Goal: Use online tool/utility

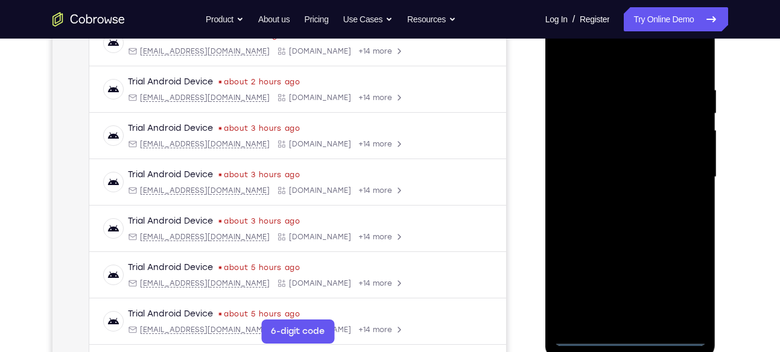
scroll to position [199, 0]
click at [631, 334] on div at bounding box center [631, 179] width 152 height 338
click at [629, 337] on div at bounding box center [631, 179] width 152 height 338
click at [684, 283] on div at bounding box center [631, 179] width 152 height 338
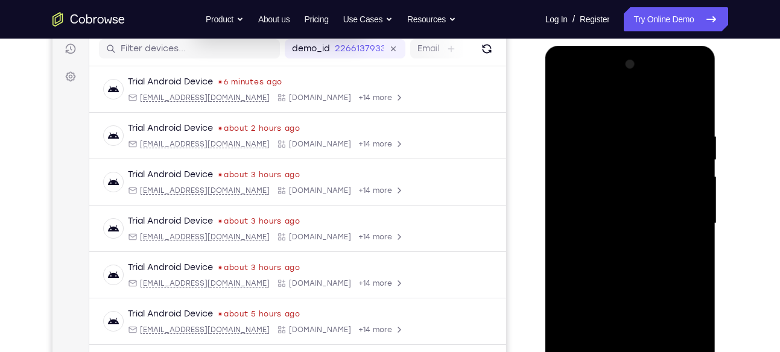
scroll to position [154, 0]
click at [565, 83] on div at bounding box center [631, 223] width 152 height 338
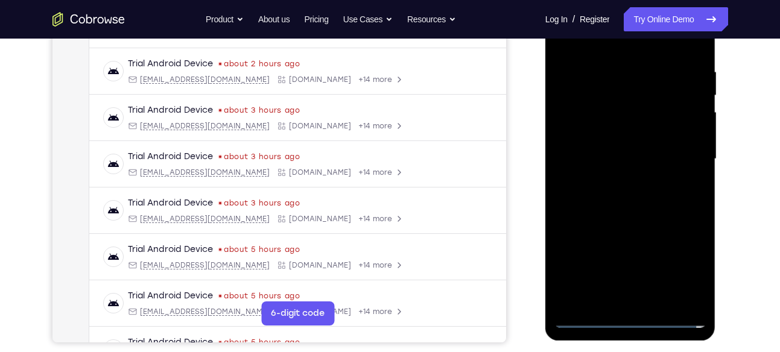
scroll to position [218, 0]
click at [681, 153] on div at bounding box center [631, 160] width 152 height 338
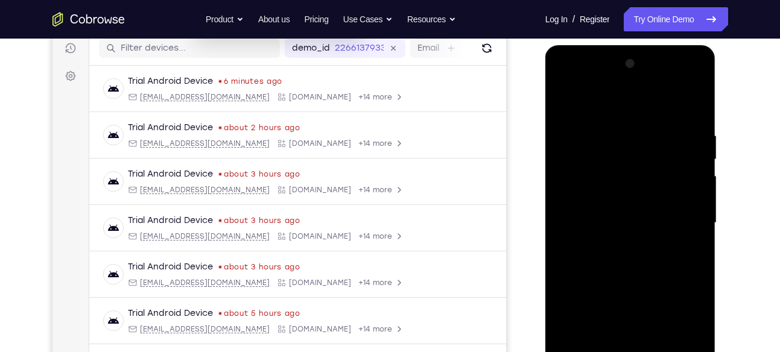
scroll to position [151, 0]
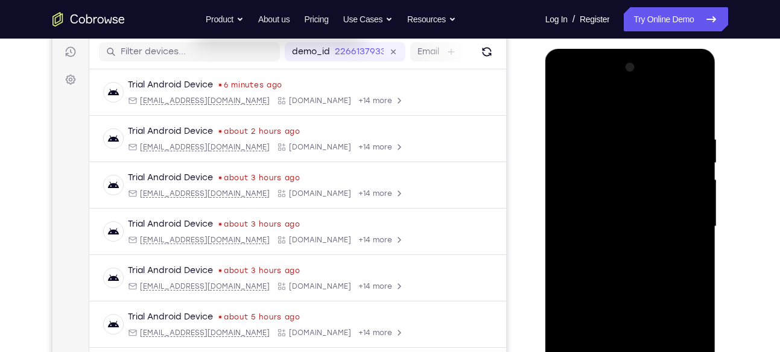
click at [616, 247] on div at bounding box center [631, 227] width 152 height 338
click at [621, 200] on div at bounding box center [631, 227] width 152 height 338
click at [648, 218] on div at bounding box center [631, 227] width 152 height 338
click at [669, 218] on div at bounding box center [631, 227] width 152 height 338
click at [594, 219] on div at bounding box center [631, 227] width 152 height 338
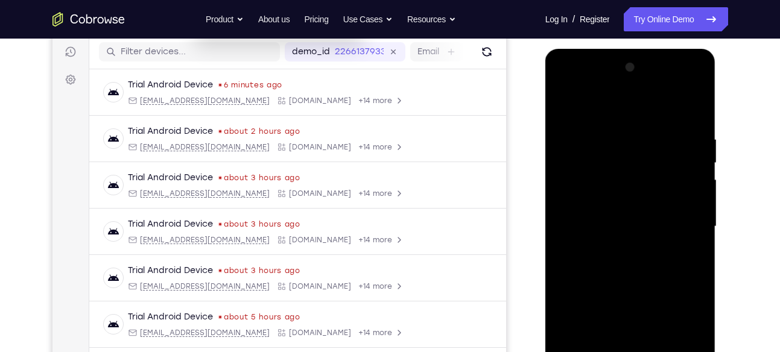
click at [593, 203] on div at bounding box center [631, 227] width 152 height 338
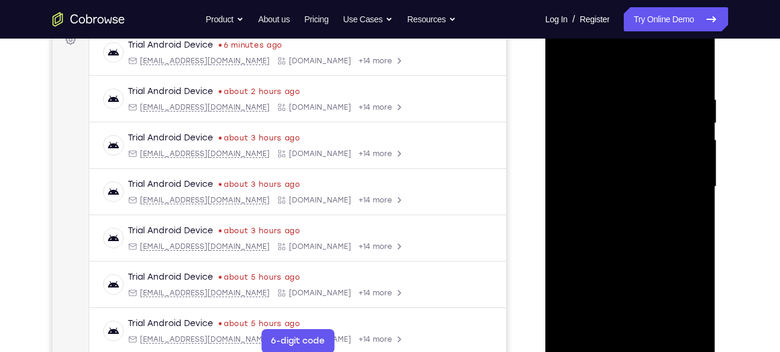
scroll to position [192, 0]
drag, startPoint x: 568, startPoint y: 179, endPoint x: 570, endPoint y: 156, distance: 23.6
click at [570, 156] on div at bounding box center [631, 186] width 152 height 338
click at [599, 187] on div at bounding box center [631, 186] width 152 height 338
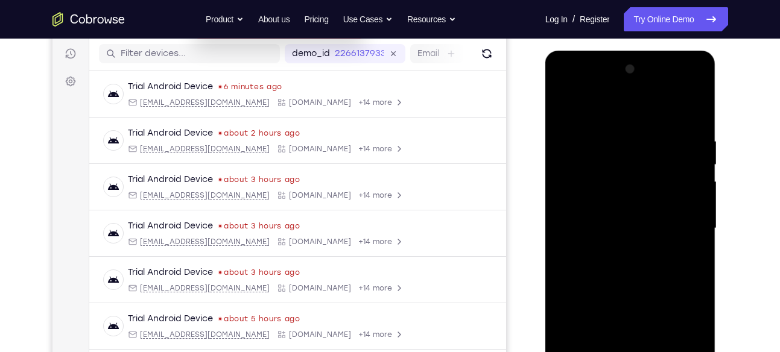
scroll to position [148, 0]
click at [633, 200] on div at bounding box center [631, 229] width 152 height 338
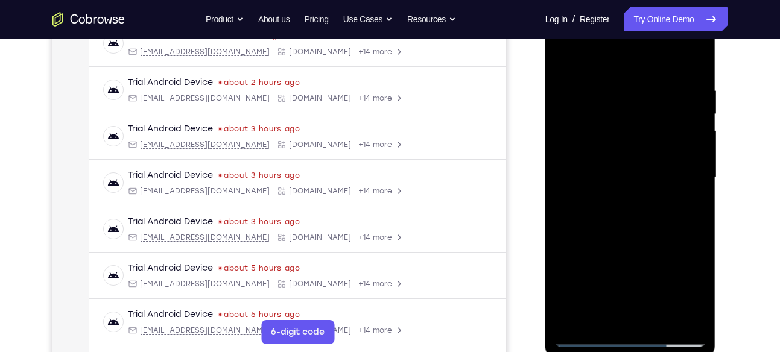
scroll to position [232, 0]
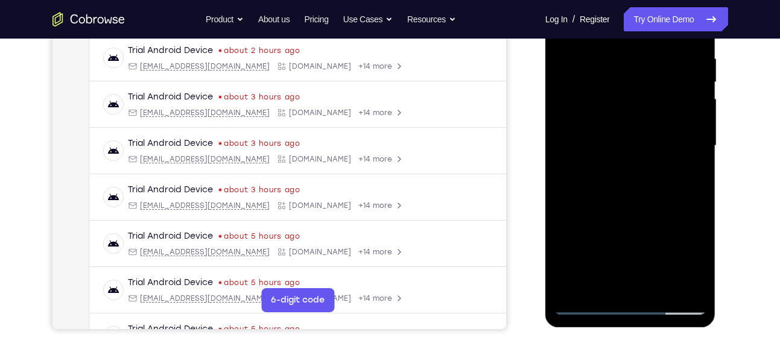
click at [659, 285] on div at bounding box center [631, 146] width 152 height 338
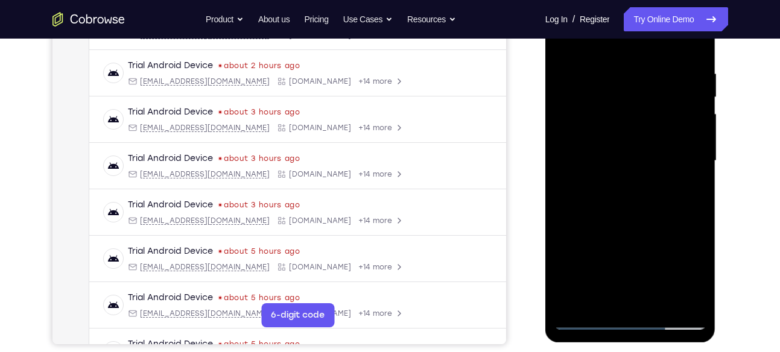
scroll to position [215, 0]
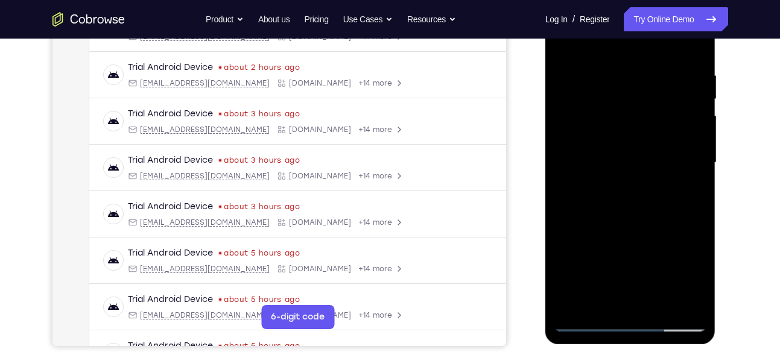
click at [626, 225] on div at bounding box center [631, 163] width 152 height 338
click at [671, 154] on div at bounding box center [631, 163] width 152 height 338
click at [606, 302] on div at bounding box center [631, 163] width 152 height 338
click at [688, 192] on div at bounding box center [631, 163] width 152 height 338
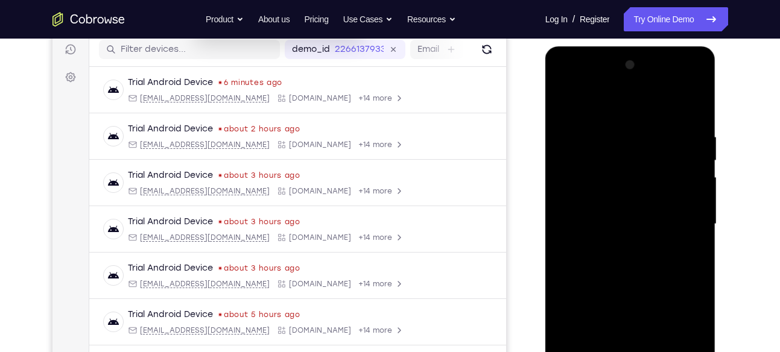
scroll to position [126, 0]
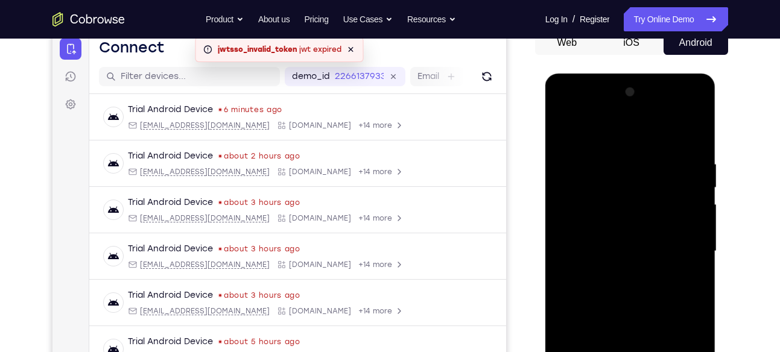
click at [591, 206] on div at bounding box center [631, 252] width 152 height 338
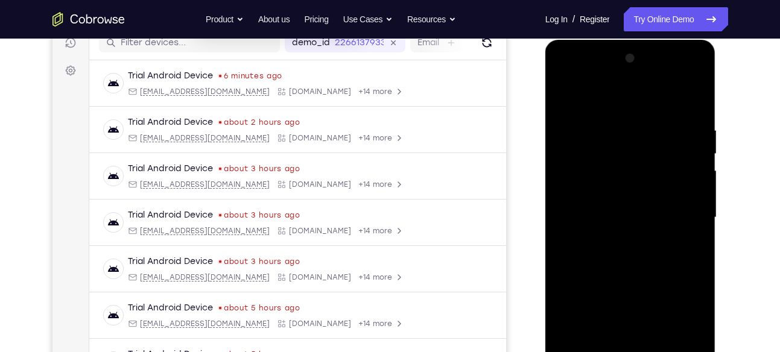
scroll to position [159, 0]
click at [594, 279] on div at bounding box center [631, 218] width 152 height 338
click at [585, 294] on div at bounding box center [631, 218] width 152 height 338
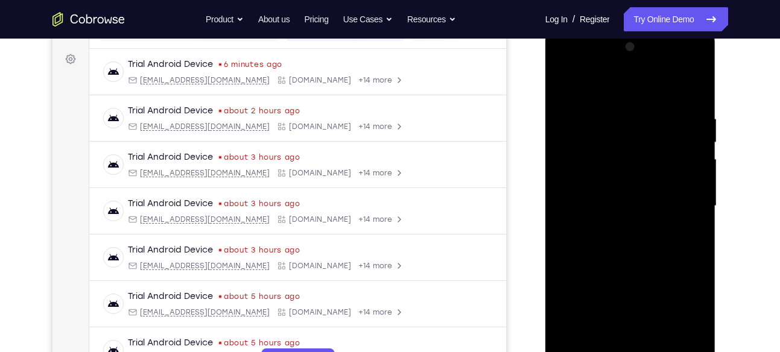
scroll to position [171, 0]
click at [561, 84] on div at bounding box center [631, 207] width 152 height 338
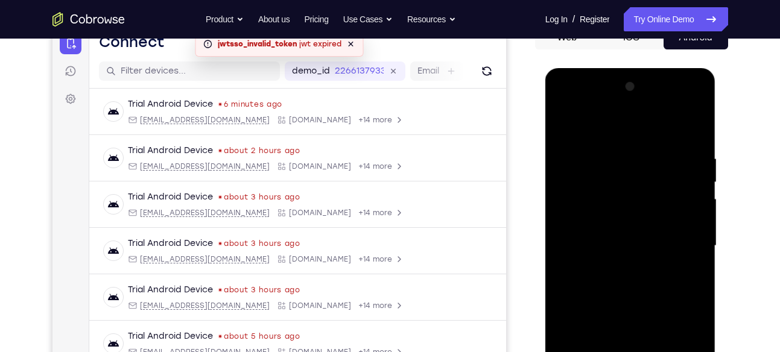
scroll to position [130, 0]
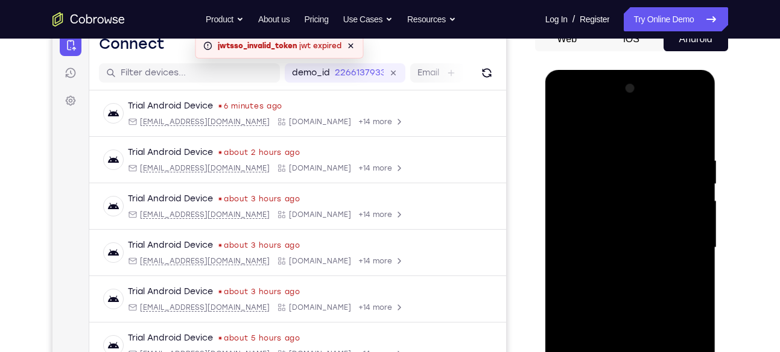
click at [667, 241] on div at bounding box center [631, 248] width 152 height 338
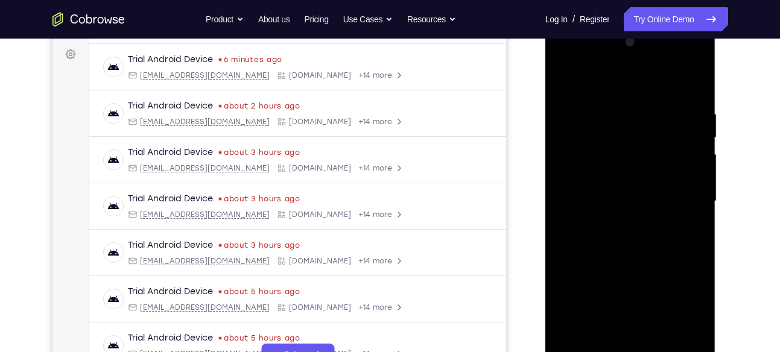
scroll to position [176, 0]
drag, startPoint x: 683, startPoint y: 136, endPoint x: 693, endPoint y: 244, distance: 109.0
click at [693, 244] on div at bounding box center [631, 202] width 152 height 338
drag, startPoint x: 675, startPoint y: 209, endPoint x: 665, endPoint y: 252, distance: 43.5
click at [665, 252] on div at bounding box center [631, 202] width 152 height 338
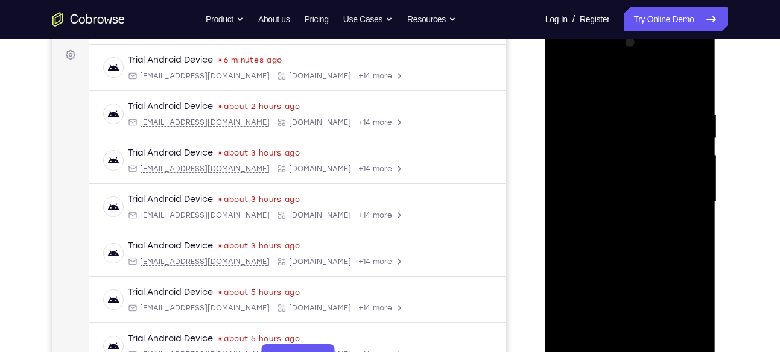
drag, startPoint x: 586, startPoint y: 157, endPoint x: 595, endPoint y: 241, distance: 84.4
click at [595, 241] on div at bounding box center [631, 202] width 152 height 338
drag, startPoint x: 588, startPoint y: 138, endPoint x: 599, endPoint y: 215, distance: 78.6
click at [599, 215] on div at bounding box center [631, 202] width 152 height 338
drag, startPoint x: 658, startPoint y: 138, endPoint x: 653, endPoint y: 90, distance: 48.0
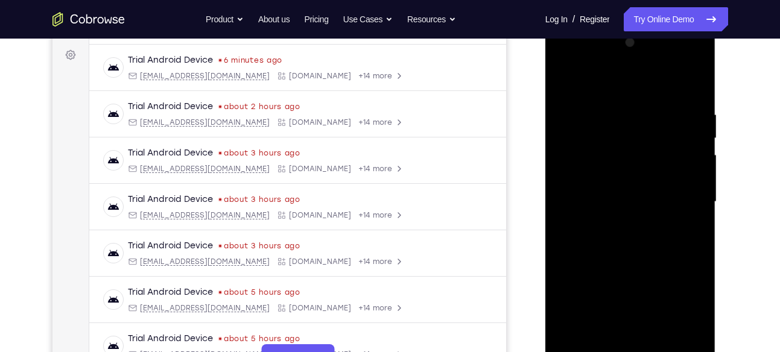
click at [653, 90] on div at bounding box center [631, 202] width 152 height 338
drag, startPoint x: 619, startPoint y: 221, endPoint x: 607, endPoint y: 128, distance: 93.7
click at [607, 128] on div at bounding box center [631, 202] width 152 height 338
drag, startPoint x: 614, startPoint y: 202, endPoint x: 614, endPoint y: 107, distance: 94.7
click at [614, 107] on div at bounding box center [631, 202] width 152 height 338
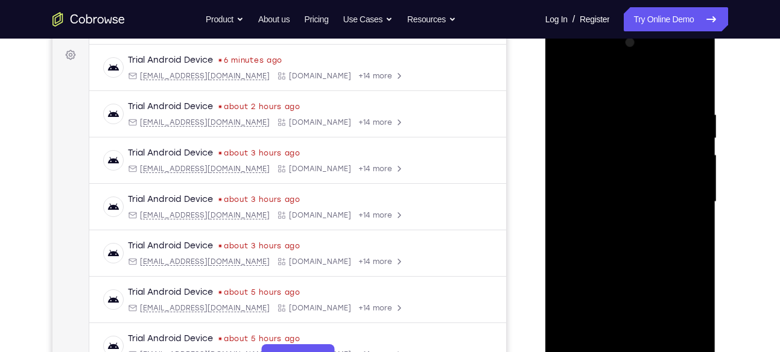
drag, startPoint x: 680, startPoint y: 218, endPoint x: 669, endPoint y: 158, distance: 61.3
click at [669, 158] on div at bounding box center [631, 202] width 152 height 338
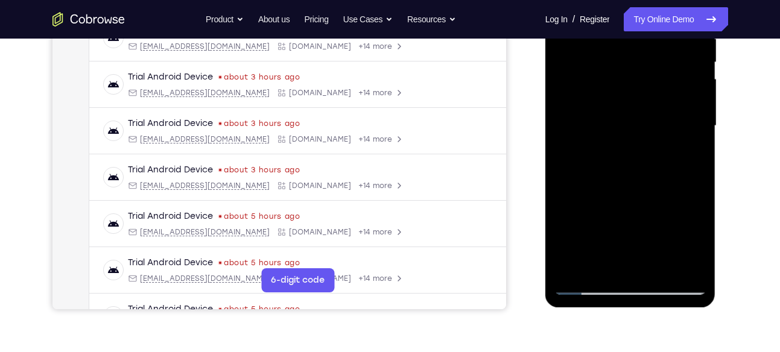
scroll to position [254, 0]
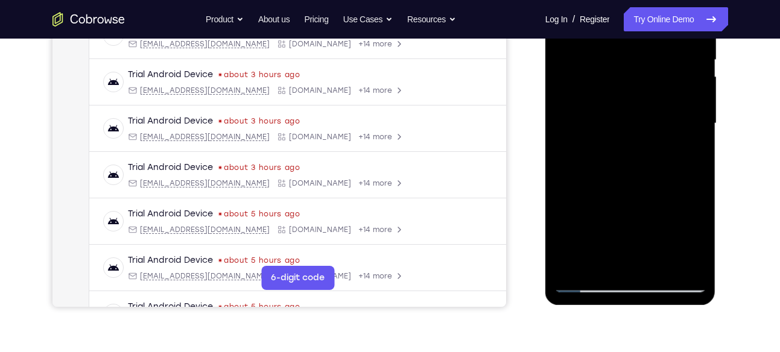
drag, startPoint x: 637, startPoint y: 230, endPoint x: 609, endPoint y: 76, distance: 156.5
click at [609, 76] on div at bounding box center [631, 124] width 152 height 338
drag, startPoint x: 659, startPoint y: 212, endPoint x: 654, endPoint y: 100, distance: 113.0
click at [654, 100] on div at bounding box center [631, 124] width 152 height 338
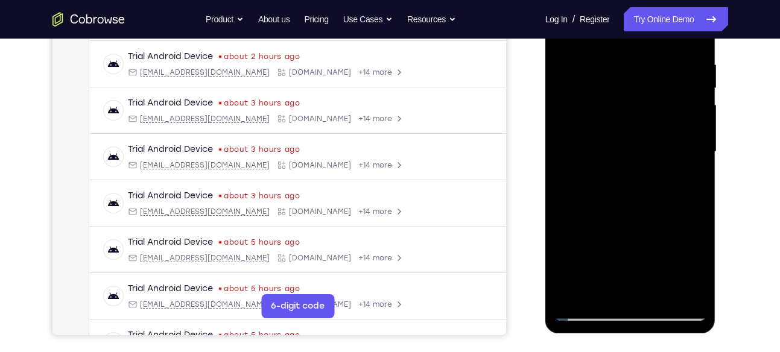
scroll to position [241, 0]
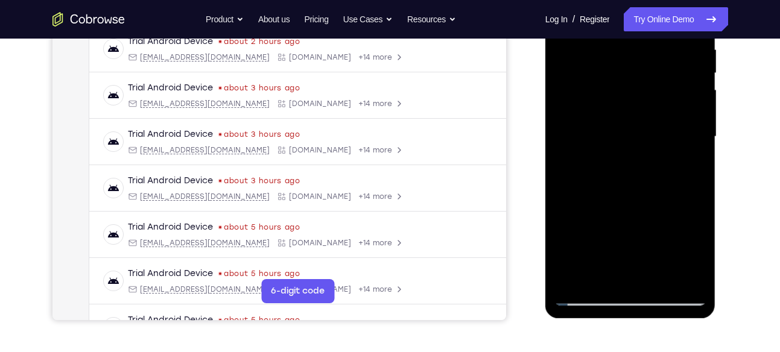
drag, startPoint x: 629, startPoint y: 170, endPoint x: 606, endPoint y: 74, distance: 99.4
click at [606, 74] on div at bounding box center [631, 137] width 152 height 338
drag, startPoint x: 678, startPoint y: 183, endPoint x: 655, endPoint y: 82, distance: 103.3
click at [655, 82] on div at bounding box center [631, 137] width 152 height 338
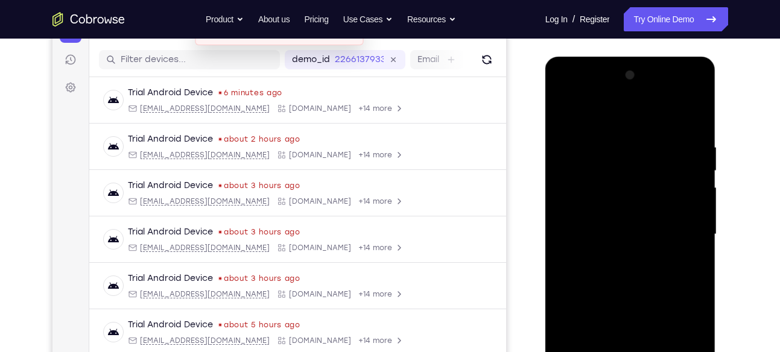
scroll to position [142, 0]
click at [563, 114] on div at bounding box center [631, 235] width 152 height 338
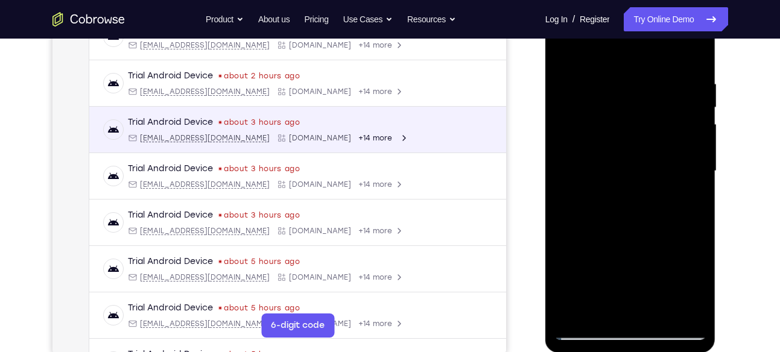
scroll to position [207, 0]
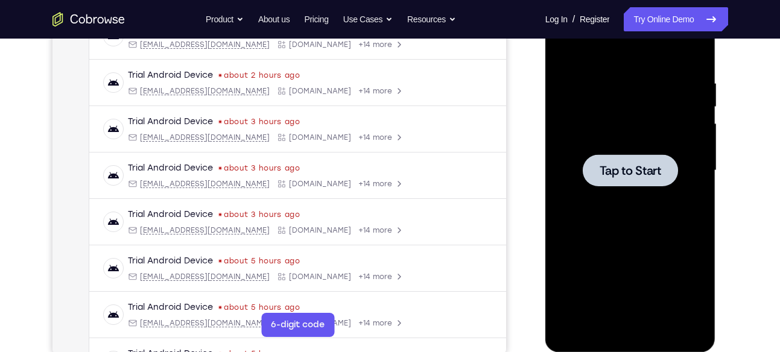
click at [609, 167] on span "Tap to Start" at bounding box center [631, 171] width 62 height 12
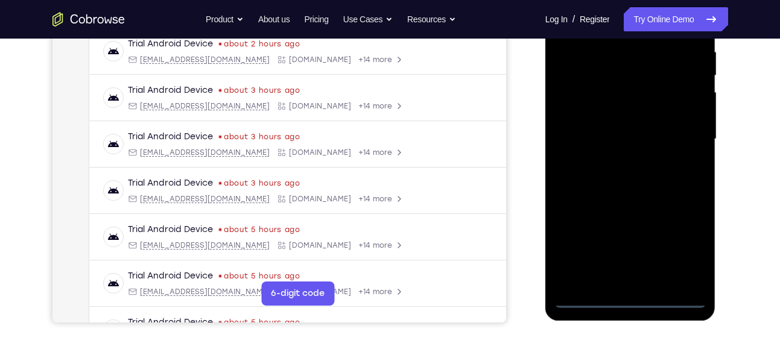
scroll to position [237, 0]
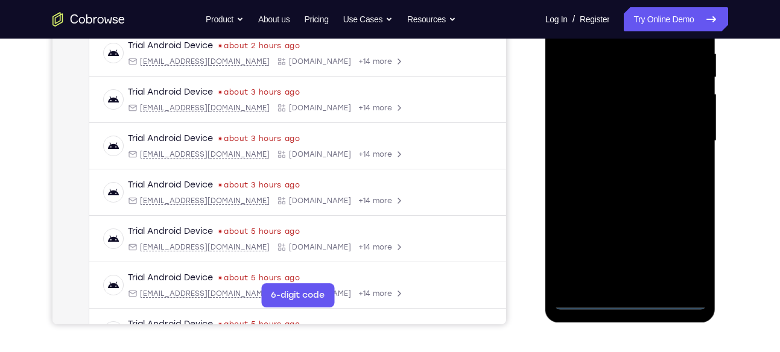
click at [629, 302] on div at bounding box center [631, 141] width 152 height 338
click at [685, 244] on div at bounding box center [631, 141] width 152 height 338
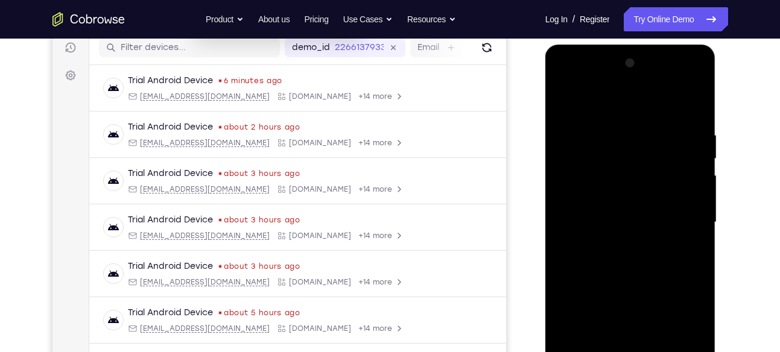
scroll to position [157, 0]
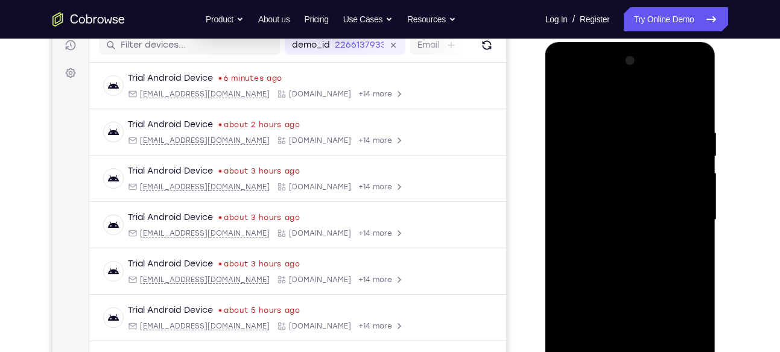
click at [564, 76] on div at bounding box center [631, 220] width 152 height 338
click at [678, 212] on div at bounding box center [631, 220] width 152 height 338
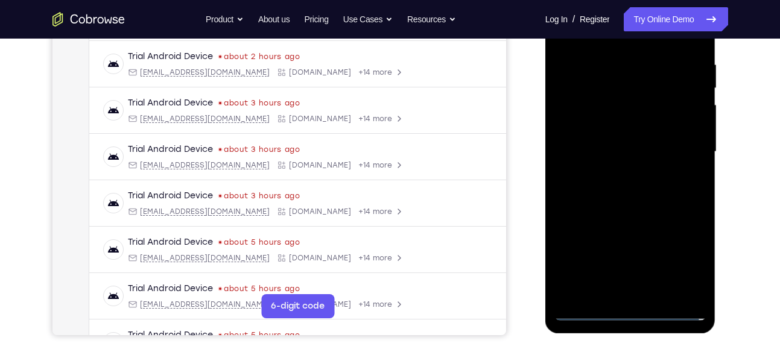
scroll to position [219, 0]
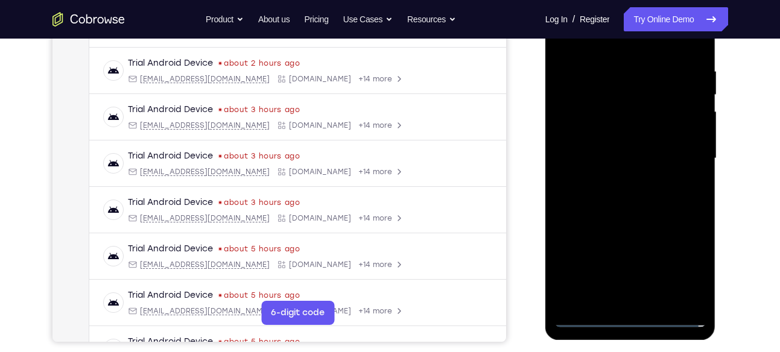
click at [615, 178] on div at bounding box center [631, 159] width 152 height 338
click at [635, 135] on div at bounding box center [631, 159] width 152 height 338
click at [618, 150] on div at bounding box center [631, 159] width 152 height 338
click at [669, 148] on div at bounding box center [631, 159] width 152 height 338
click at [594, 151] on div at bounding box center [631, 159] width 152 height 338
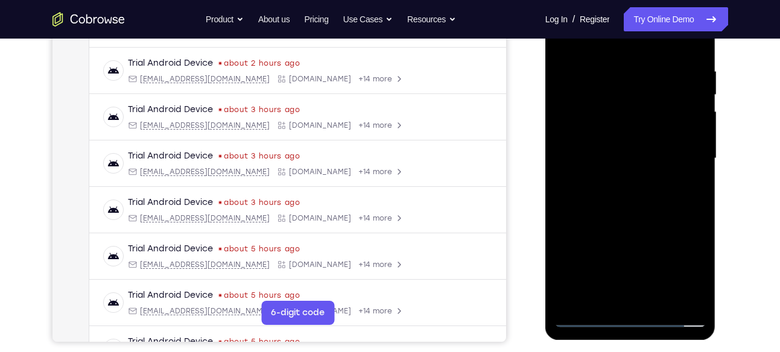
click at [567, 152] on div at bounding box center [631, 159] width 152 height 338
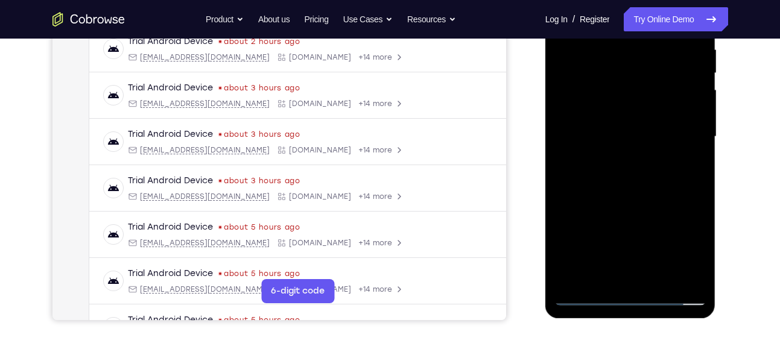
drag, startPoint x: 568, startPoint y: 136, endPoint x: 567, endPoint y: 100, distance: 35.6
click at [567, 100] on div at bounding box center [631, 137] width 152 height 338
click at [617, 130] on div at bounding box center [631, 137] width 152 height 338
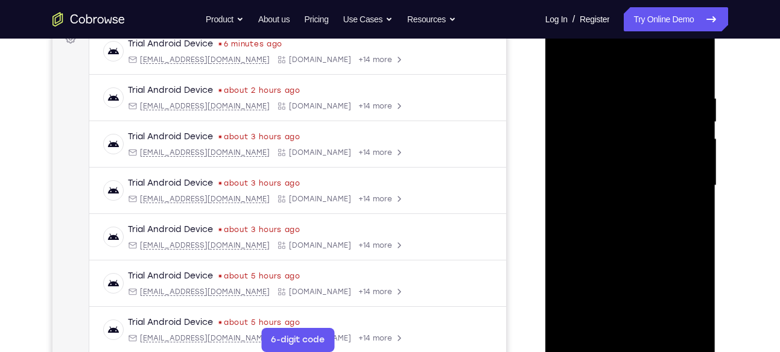
scroll to position [191, 0]
click at [628, 156] on div at bounding box center [631, 187] width 152 height 338
click at [682, 68] on div at bounding box center [631, 187] width 152 height 338
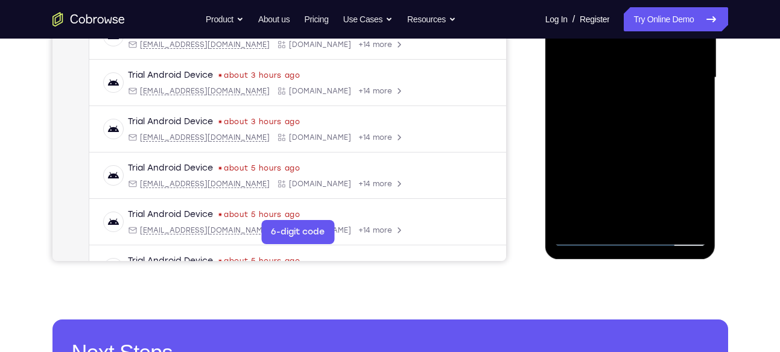
scroll to position [299, 0]
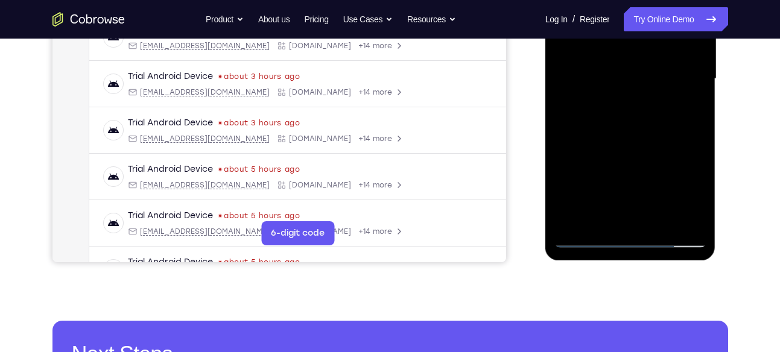
click at [658, 220] on div at bounding box center [631, 79] width 152 height 338
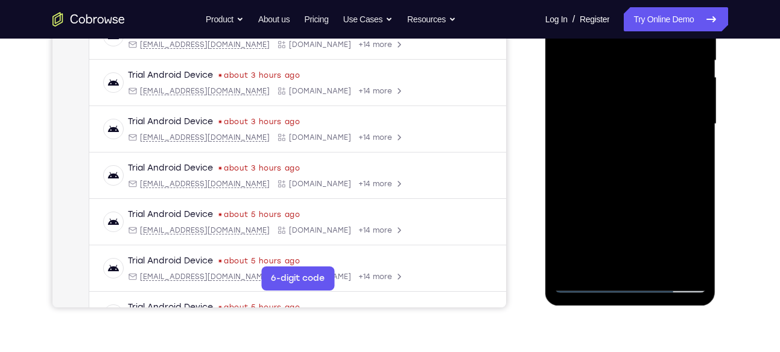
scroll to position [254, 0]
click at [695, 266] on div at bounding box center [631, 124] width 152 height 338
click at [658, 265] on div at bounding box center [631, 124] width 152 height 338
click at [622, 185] on div at bounding box center [631, 124] width 152 height 338
click at [652, 114] on div at bounding box center [631, 124] width 152 height 338
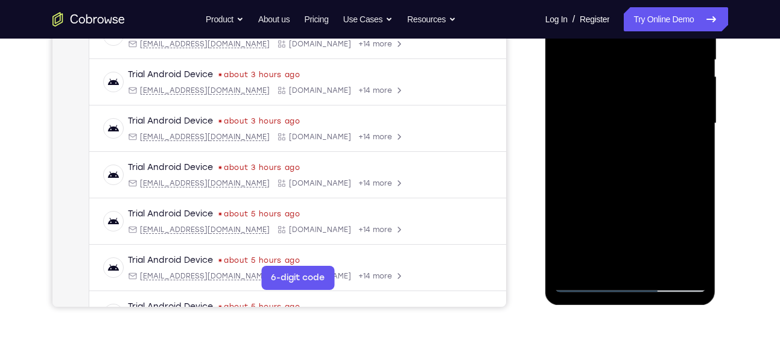
click at [687, 154] on div at bounding box center [631, 124] width 152 height 338
click at [536, 144] on div at bounding box center [631, 122] width 193 height 371
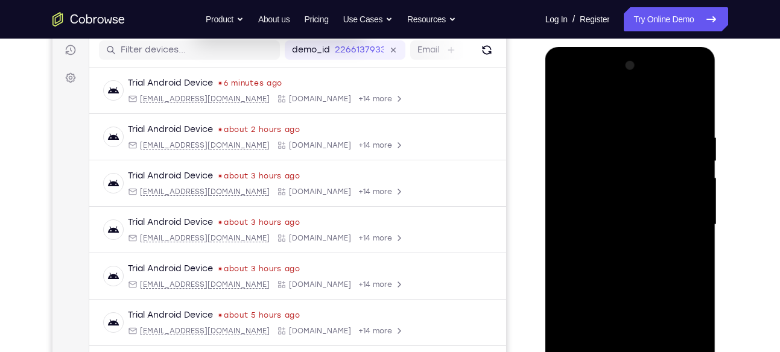
scroll to position [152, 0]
drag, startPoint x: 673, startPoint y: 148, endPoint x: 671, endPoint y: 234, distance: 85.7
click at [671, 234] on div at bounding box center [631, 226] width 152 height 338
drag, startPoint x: 567, startPoint y: 154, endPoint x: 580, endPoint y: 246, distance: 92.1
click at [580, 246] on div at bounding box center [631, 226] width 152 height 338
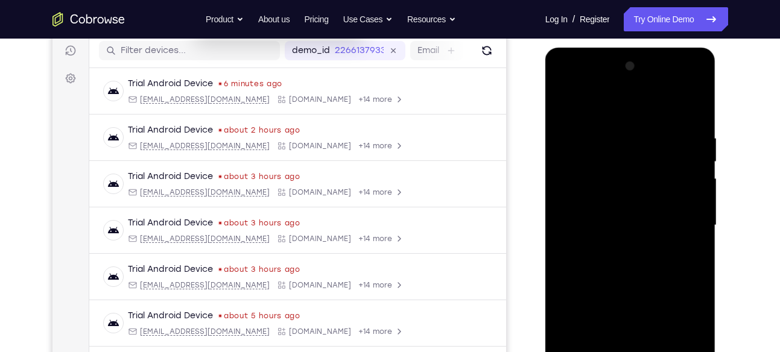
drag, startPoint x: 685, startPoint y: 174, endPoint x: 675, endPoint y: 75, distance: 100.0
click at [675, 75] on div at bounding box center [631, 226] width 152 height 338
click at [524, 192] on div "Your Support Agent Your Customer Web iOS Android" at bounding box center [390, 187] width 676 height 446
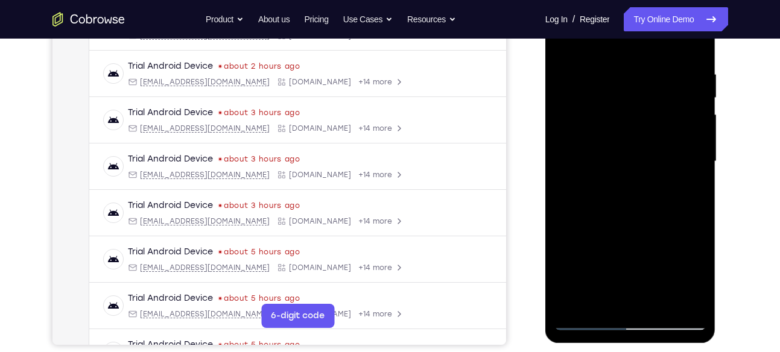
scroll to position [215, 0]
click at [612, 195] on div at bounding box center [631, 162] width 152 height 338
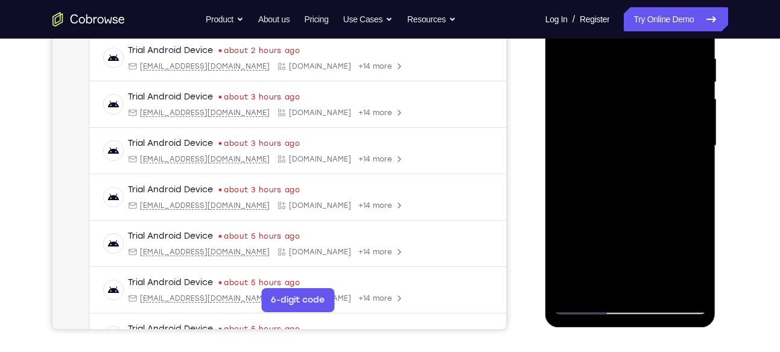
scroll to position [234, 0]
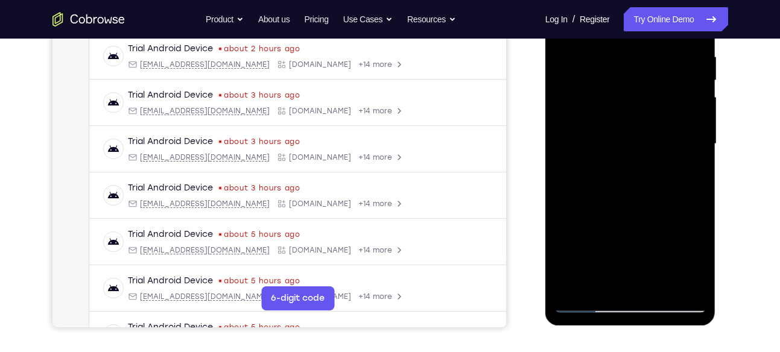
click at [689, 174] on div at bounding box center [631, 144] width 152 height 338
click at [608, 126] on div at bounding box center [631, 144] width 152 height 338
click at [640, 230] on div at bounding box center [631, 144] width 152 height 338
click at [643, 175] on div at bounding box center [631, 144] width 152 height 338
click at [684, 173] on div at bounding box center [631, 144] width 152 height 338
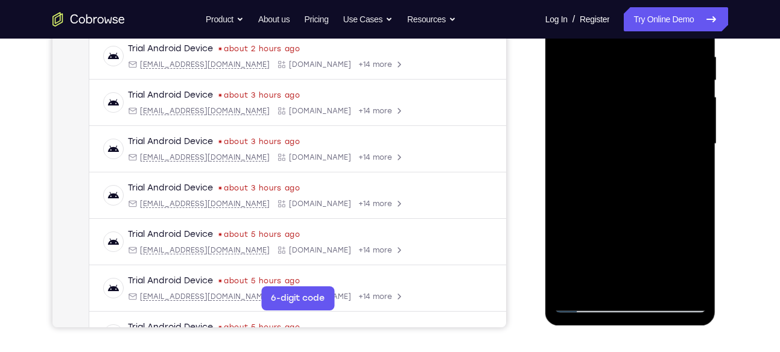
click at [690, 173] on div at bounding box center [631, 144] width 152 height 338
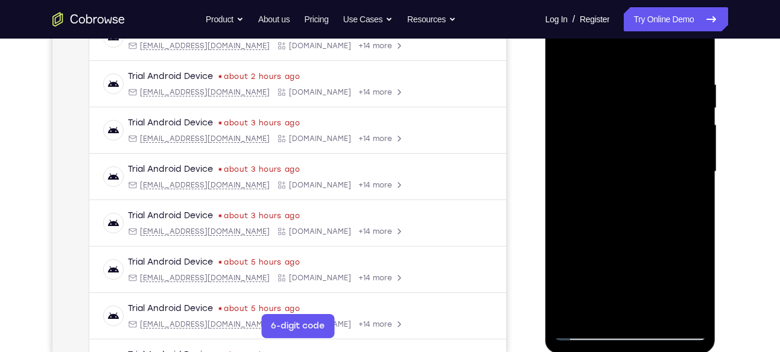
scroll to position [217, 0]
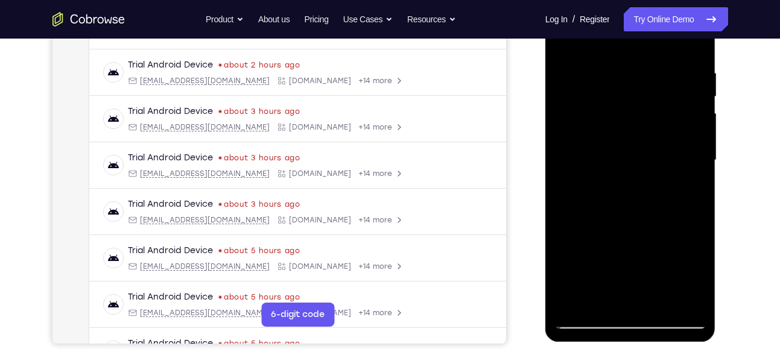
click at [684, 191] on div at bounding box center [631, 161] width 152 height 338
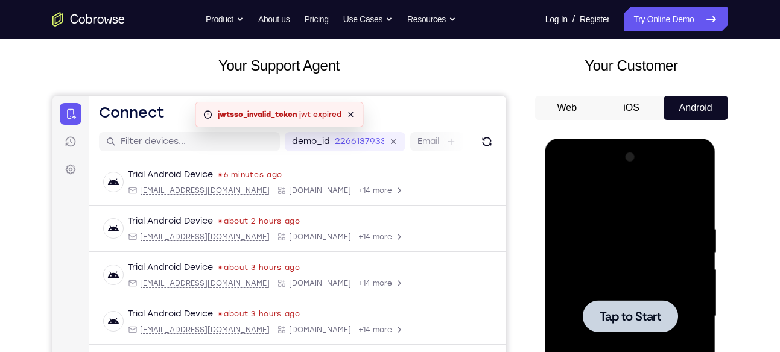
scroll to position [0, 0]
